Goal: Navigation & Orientation: Go to known website

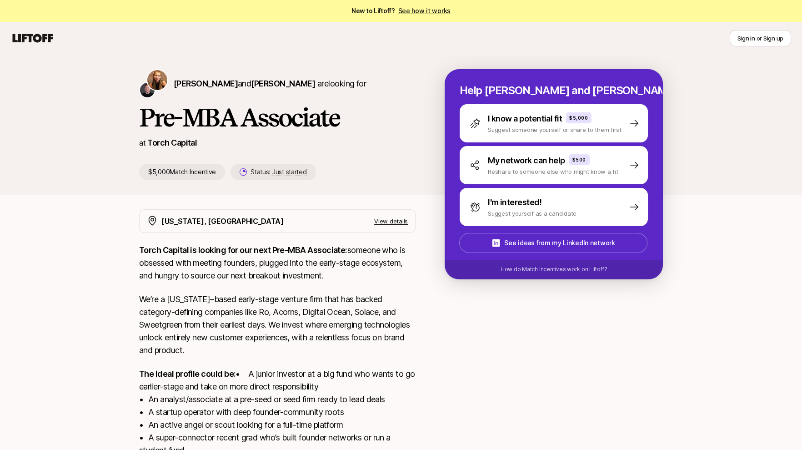
click at [35, 43] on icon at bounding box center [33, 38] width 44 height 13
click at [565, 308] on div at bounding box center [554, 360] width 218 height 302
click at [44, 39] on icon at bounding box center [33, 38] width 40 height 9
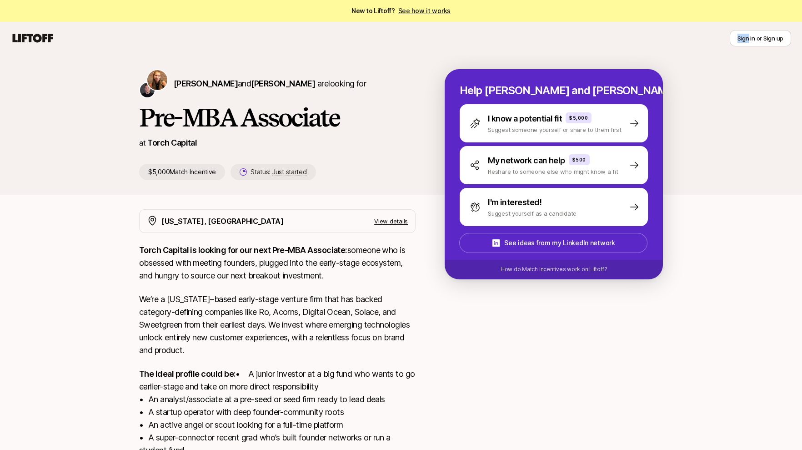
click at [44, 39] on icon at bounding box center [33, 38] width 40 height 9
click at [411, 11] on link "See how it works" at bounding box center [424, 11] width 53 height 8
